Goal: Information Seeking & Learning: Learn about a topic

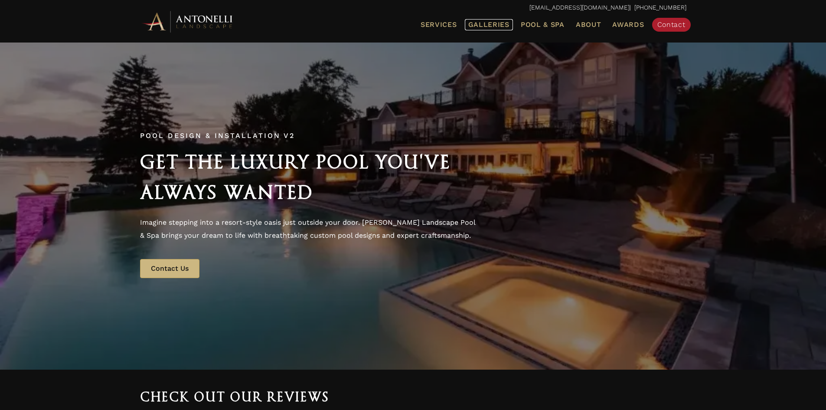
click at [491, 24] on span "Galleries" at bounding box center [489, 24] width 41 height 8
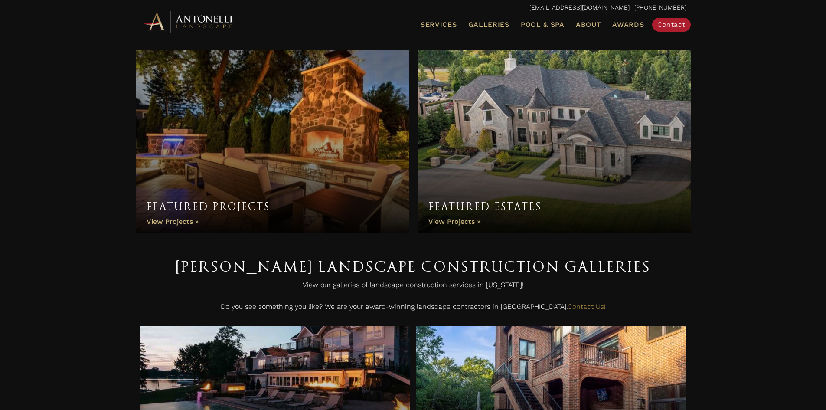
click at [310, 112] on link "Featured Projects" at bounding box center [272, 141] width 273 height 182
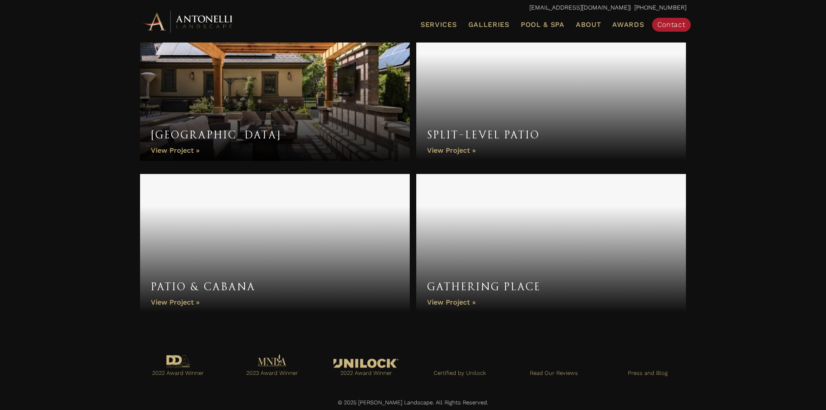
scroll to position [1239, 0]
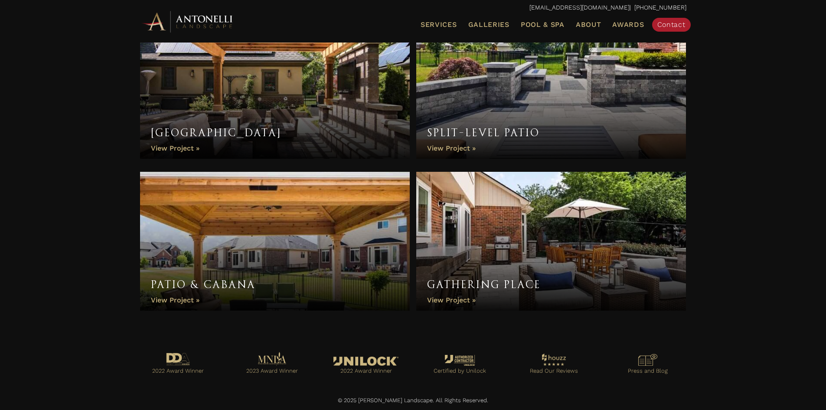
click at [278, 197] on link "Patio & Cabana" at bounding box center [275, 241] width 270 height 139
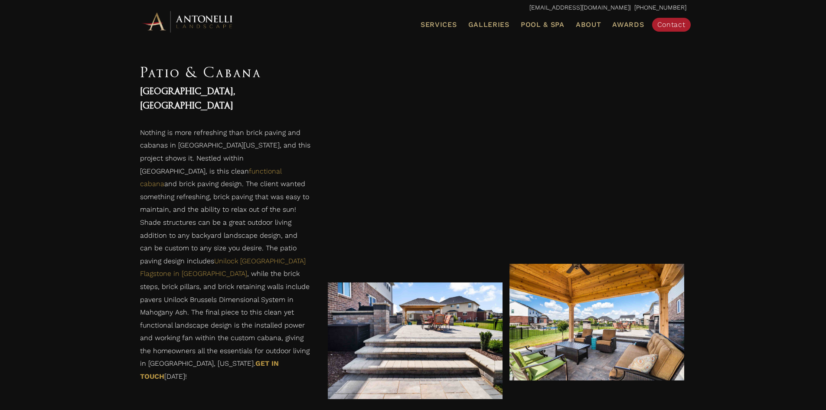
scroll to position [492, 0]
